Goal: Transaction & Acquisition: Book appointment/travel/reservation

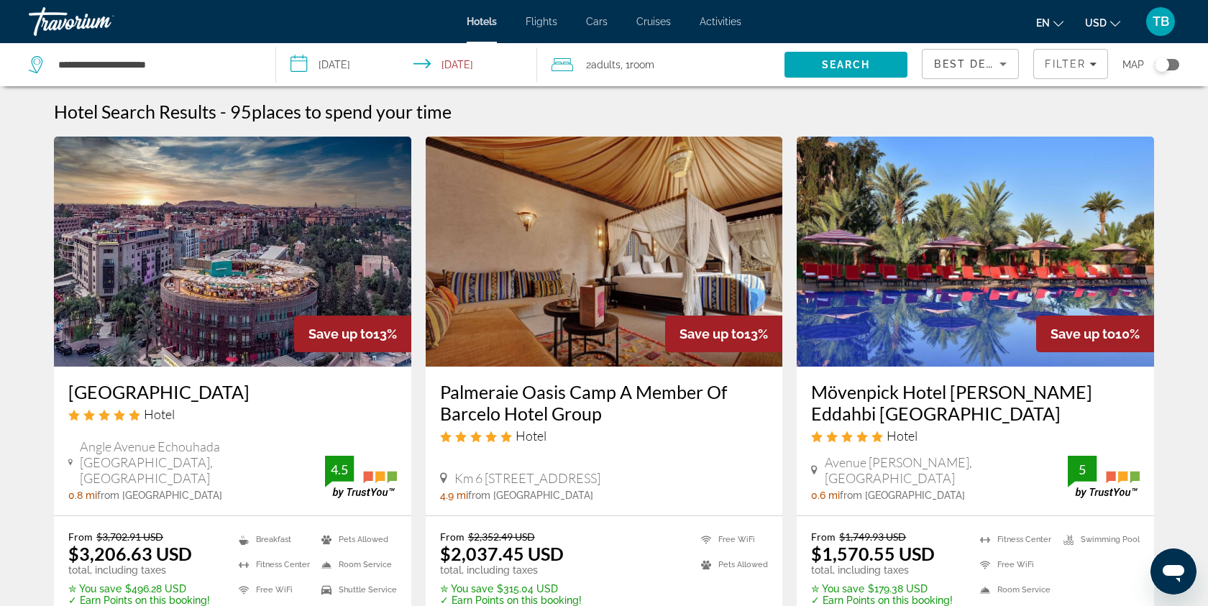
click at [69, 24] on div "Travorium" at bounding box center [101, 21] width 144 height 37
